Goal: Task Accomplishment & Management: Manage account settings

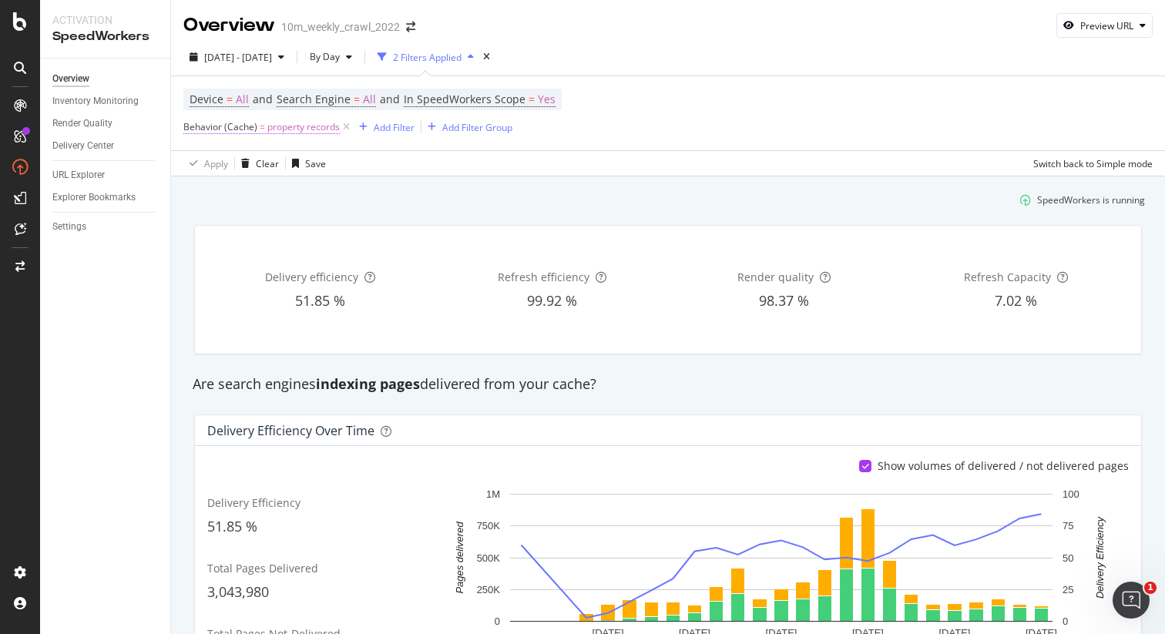
click at [219, 126] on span "Behavior (Cache)" at bounding box center [220, 126] width 74 height 13
click at [499, 209] on div "SpeedWorkers is running" at bounding box center [668, 199] width 966 height 25
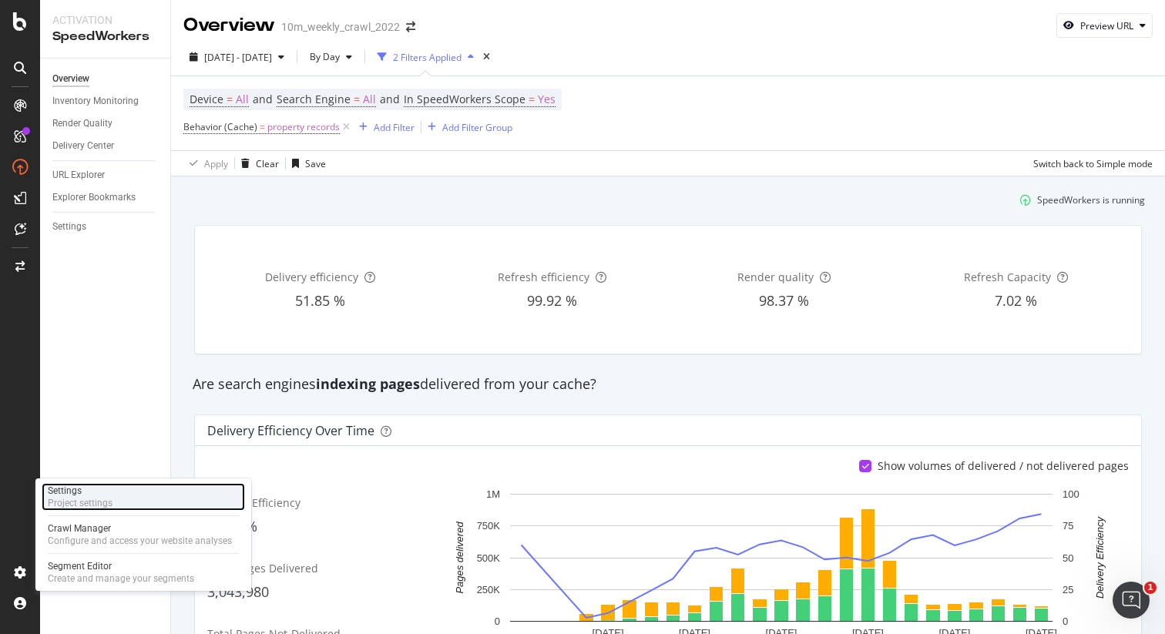
click at [84, 498] on div "Project settings" at bounding box center [80, 503] width 65 height 12
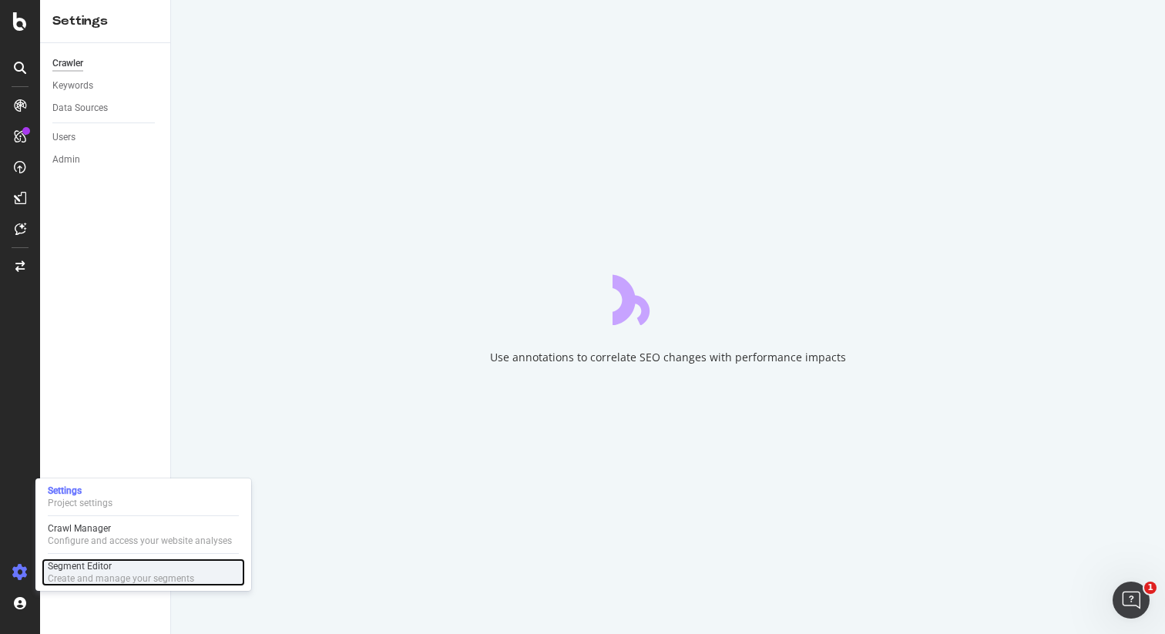
click at [80, 567] on div "Segment Editor" at bounding box center [121, 566] width 146 height 12
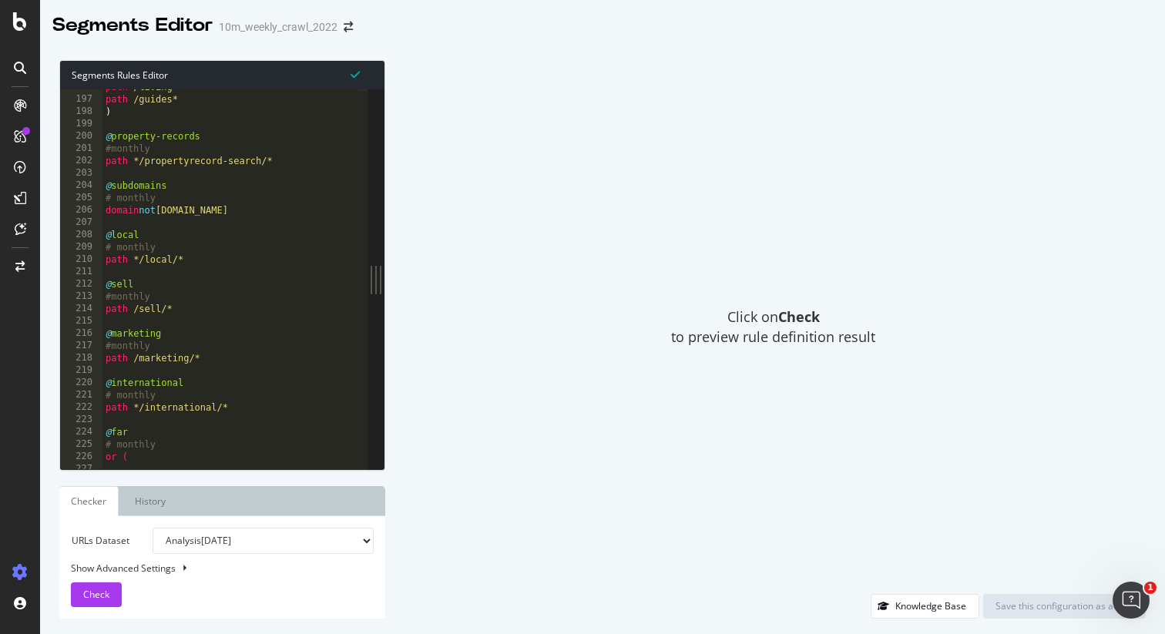
scroll to position [636, 0]
